Goal: Transaction & Acquisition: Download file/media

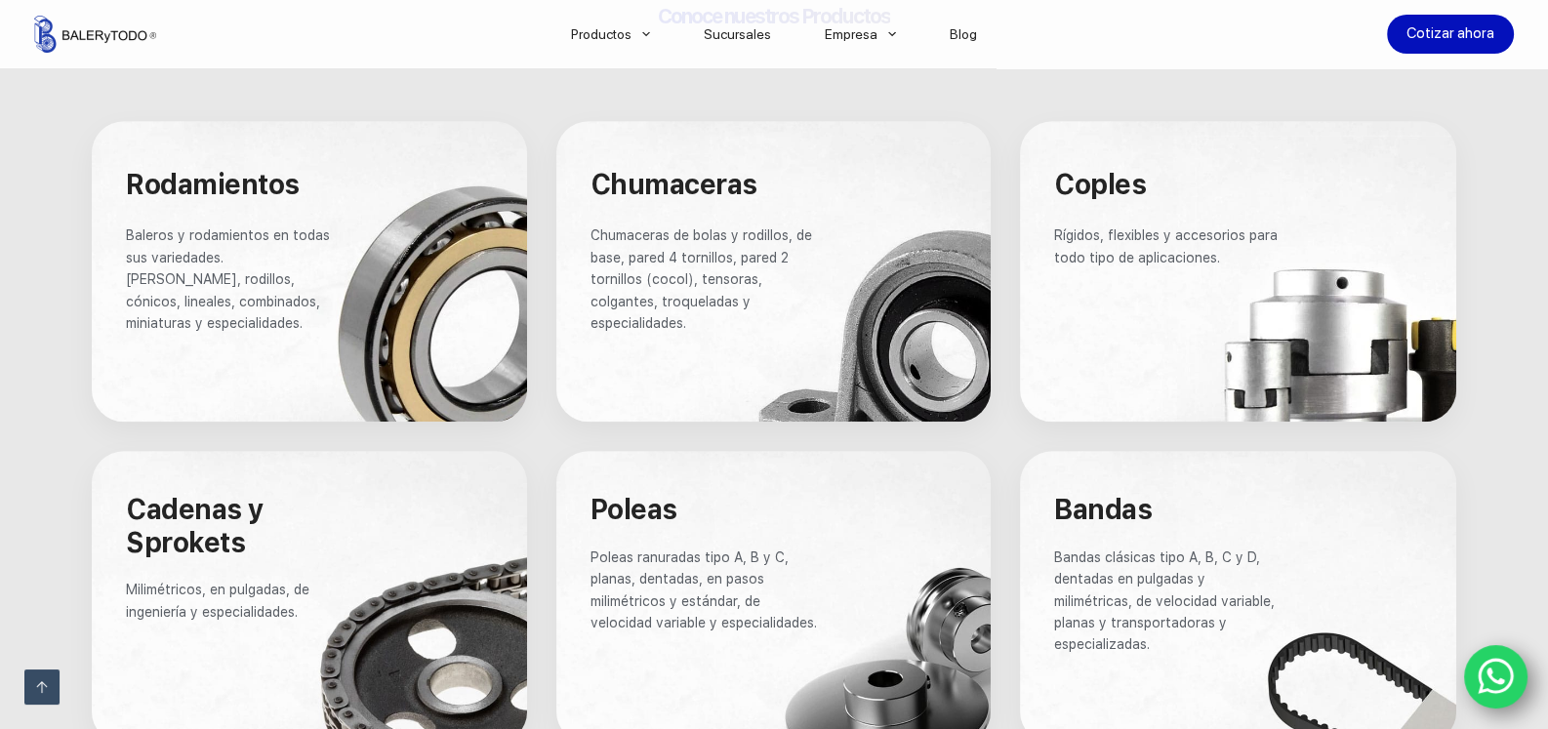
scroll to position [1171, 0]
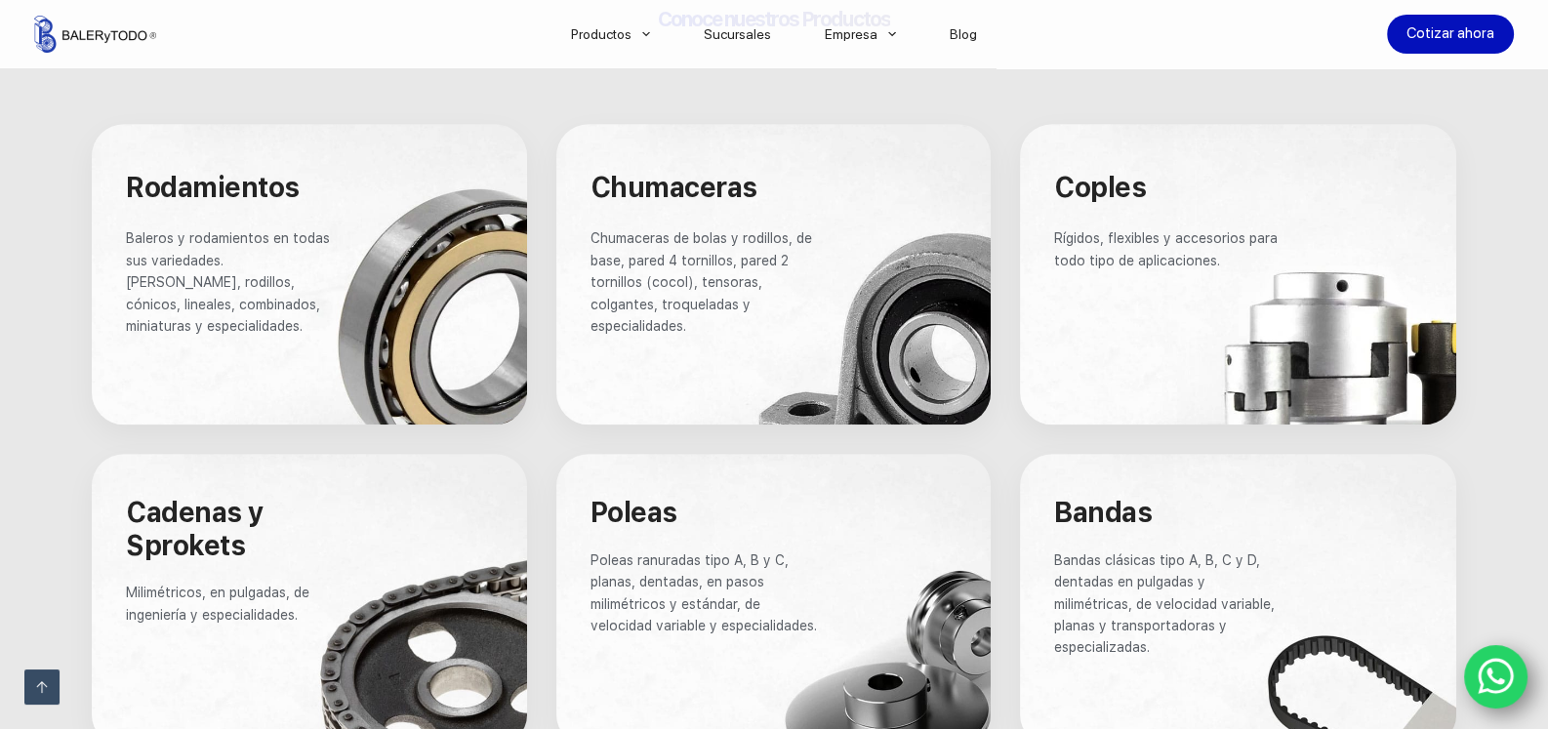
click at [724, 186] on span "Chumaceras" at bounding box center [674, 187] width 167 height 33
click at [830, 165] on div at bounding box center [773, 274] width 434 height 301
click at [894, 247] on div at bounding box center [773, 274] width 434 height 301
click at [602, 96] on link "Catalogos" at bounding box center [681, 90] width 273 height 45
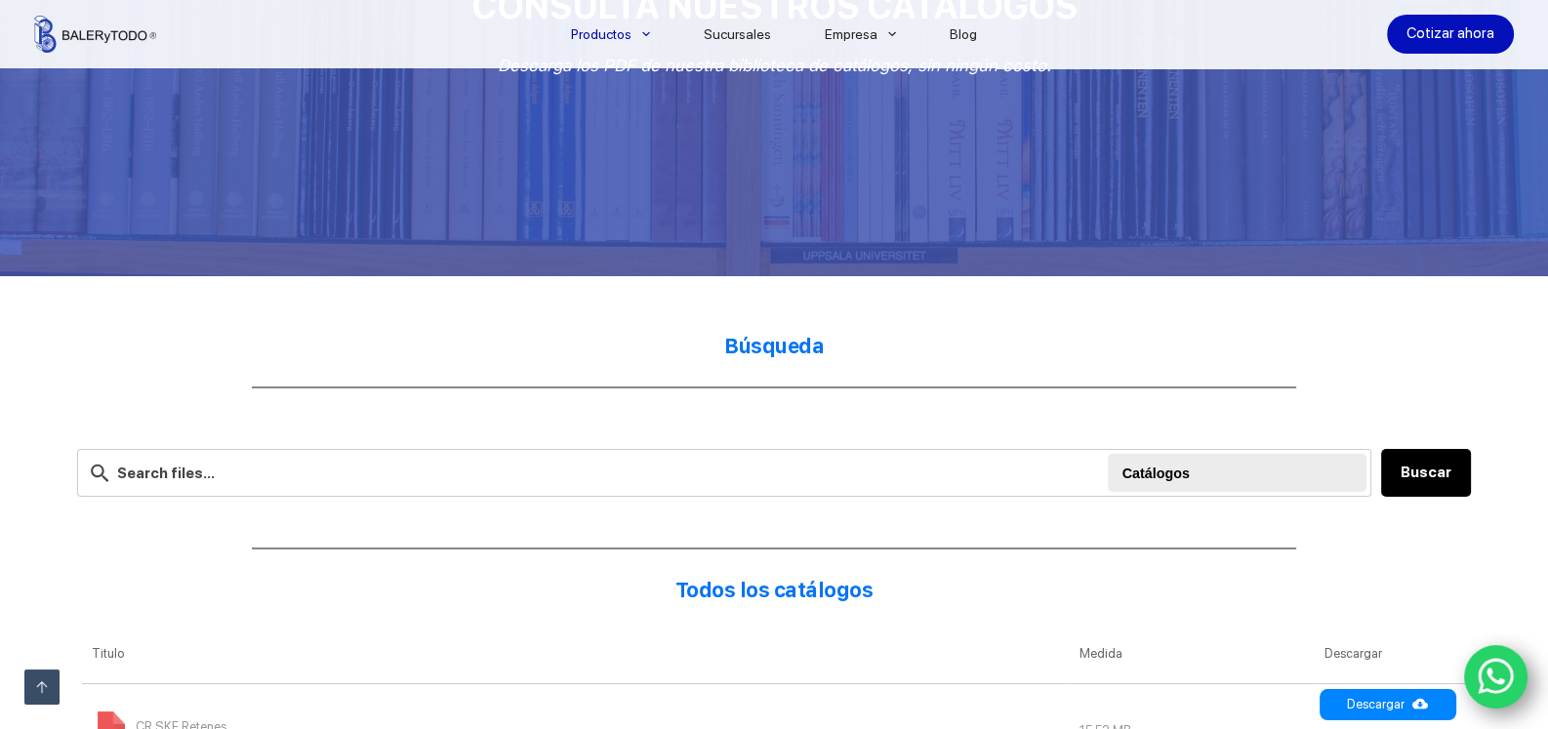
scroll to position [293, 0]
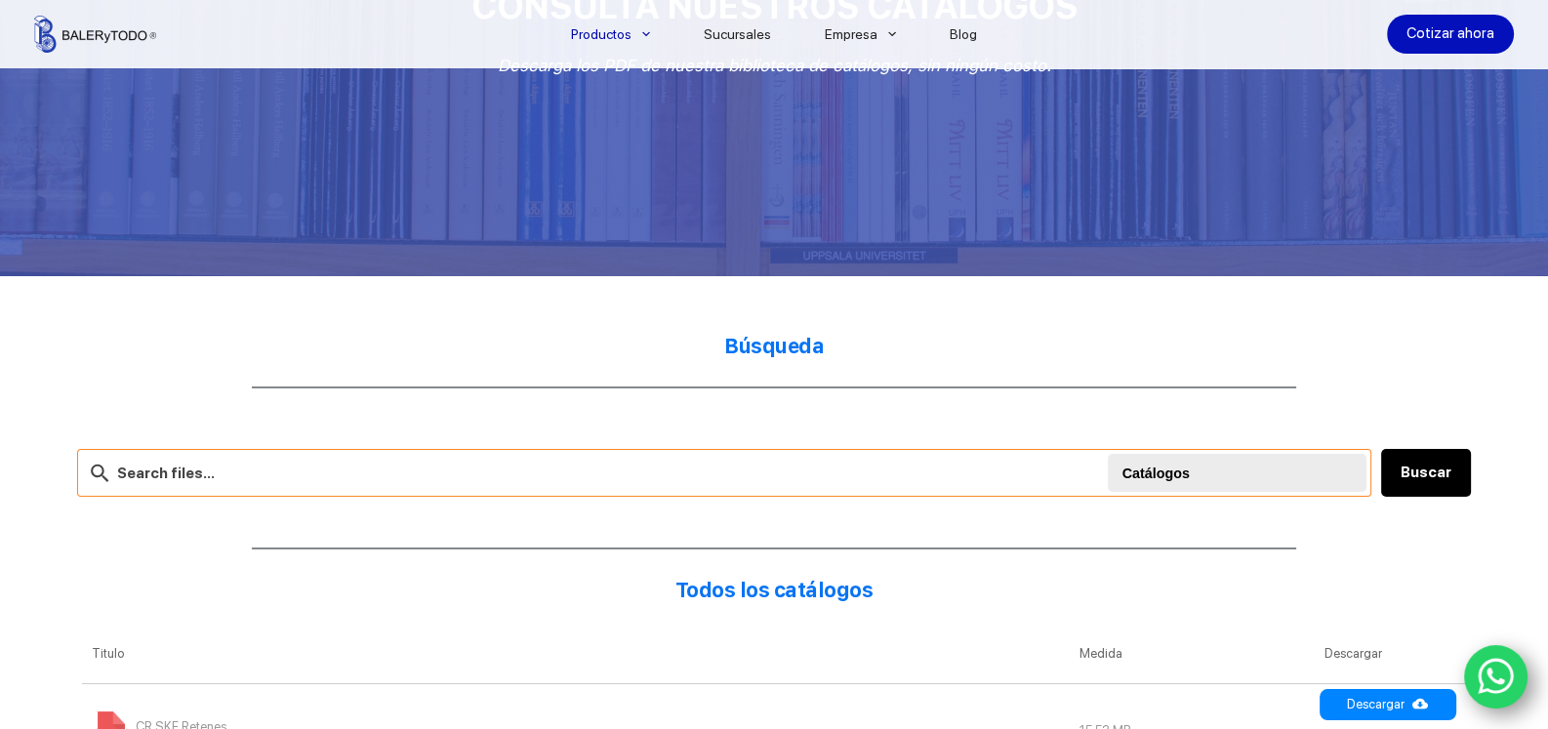
click at [614, 472] on input "text" at bounding box center [723, 473] width 1293 height 48
type input "chumacera"
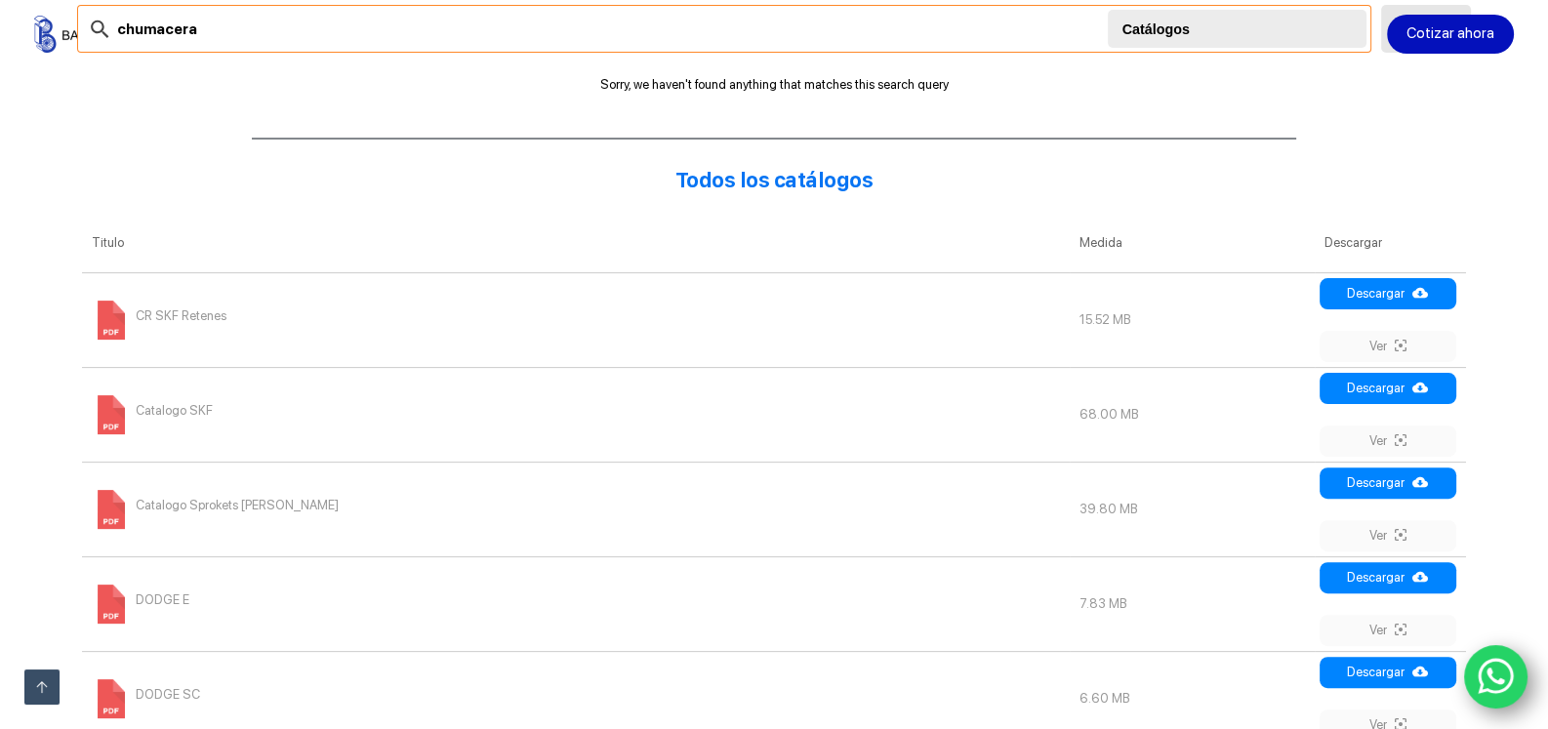
scroll to position [780, 0]
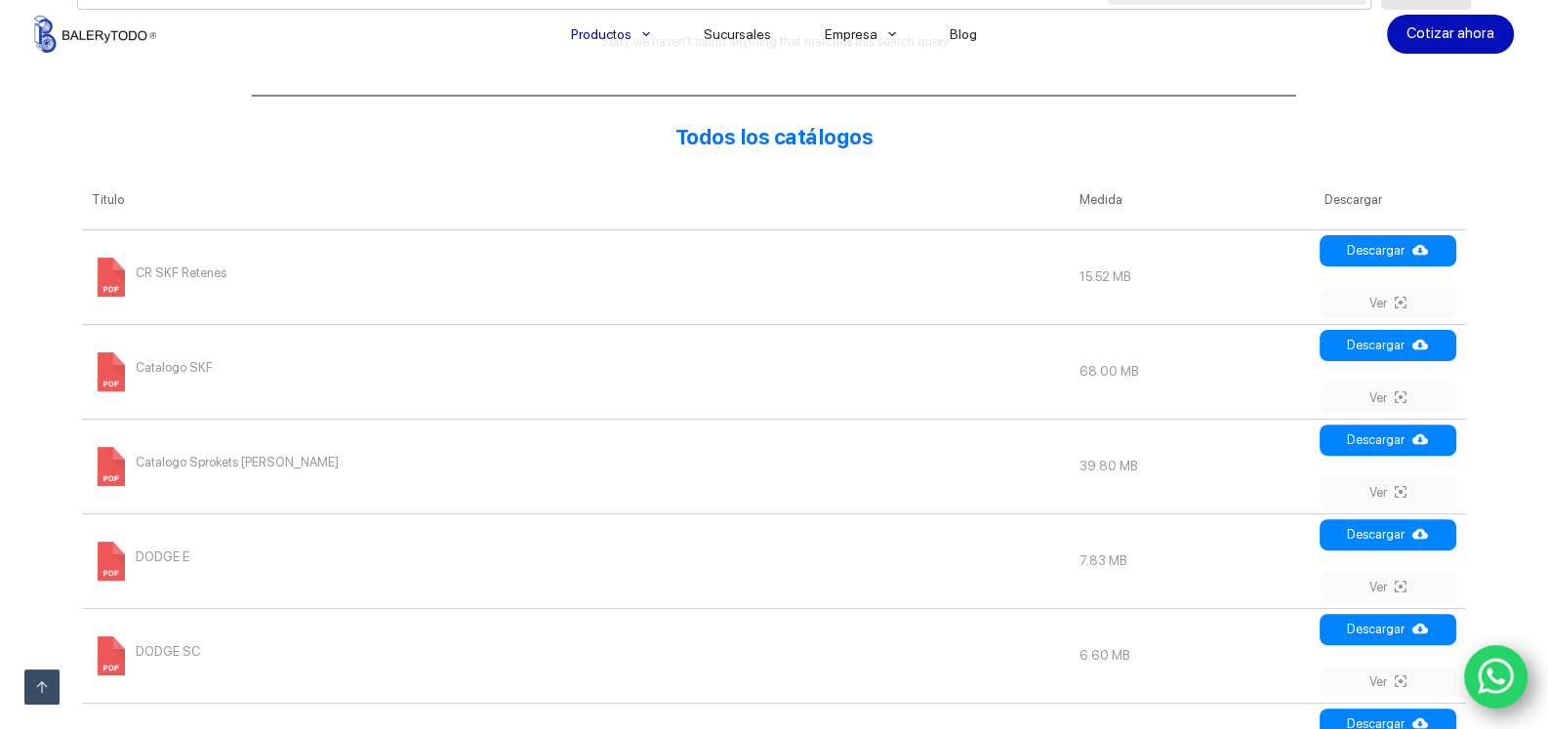
click at [179, 366] on span "Catalogo SKF" at bounding box center [174, 367] width 77 height 31
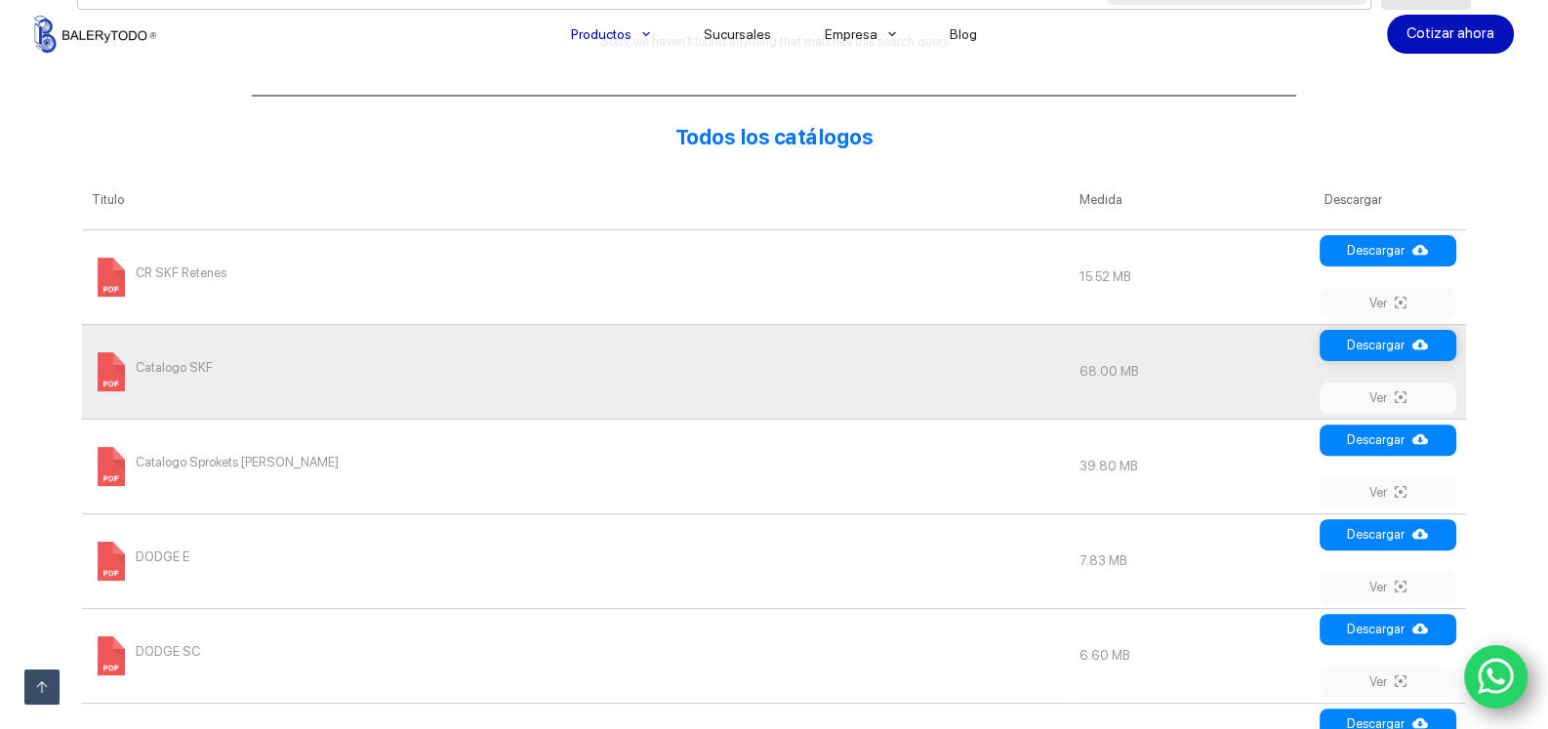
click at [1351, 349] on link "Descargar" at bounding box center [1388, 345] width 137 height 31
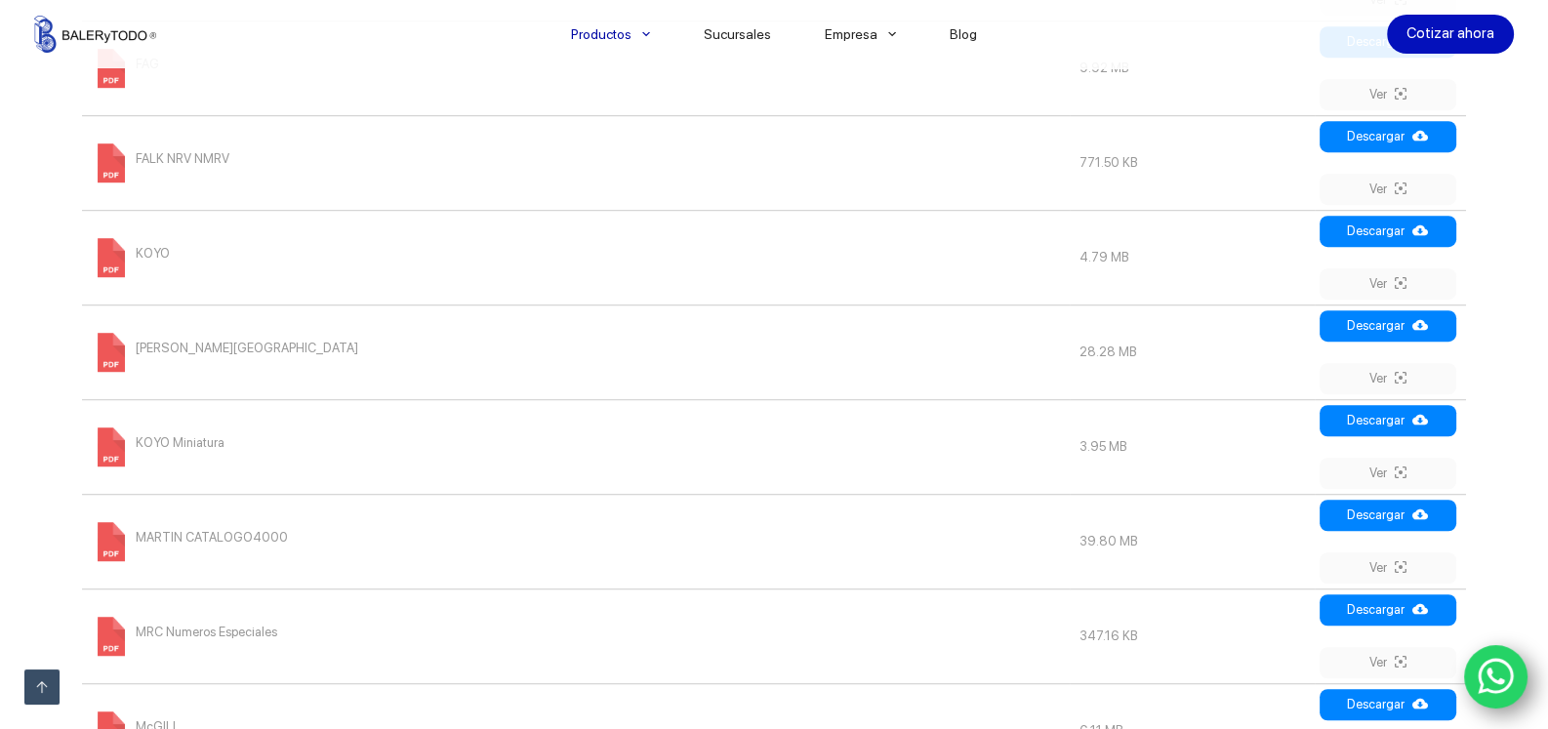
scroll to position [1756, 0]
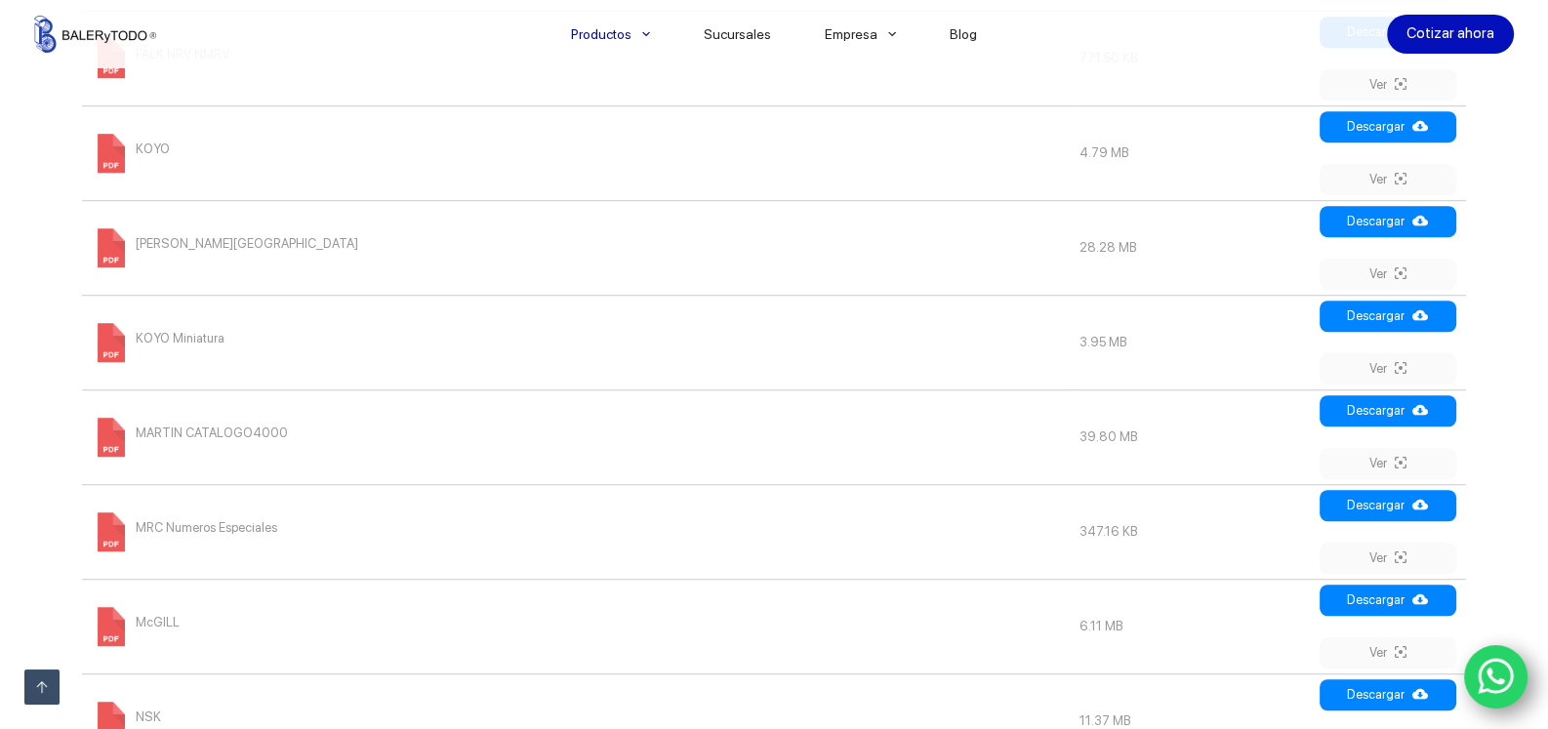
scroll to position [293, 0]
